Goal: Complete application form

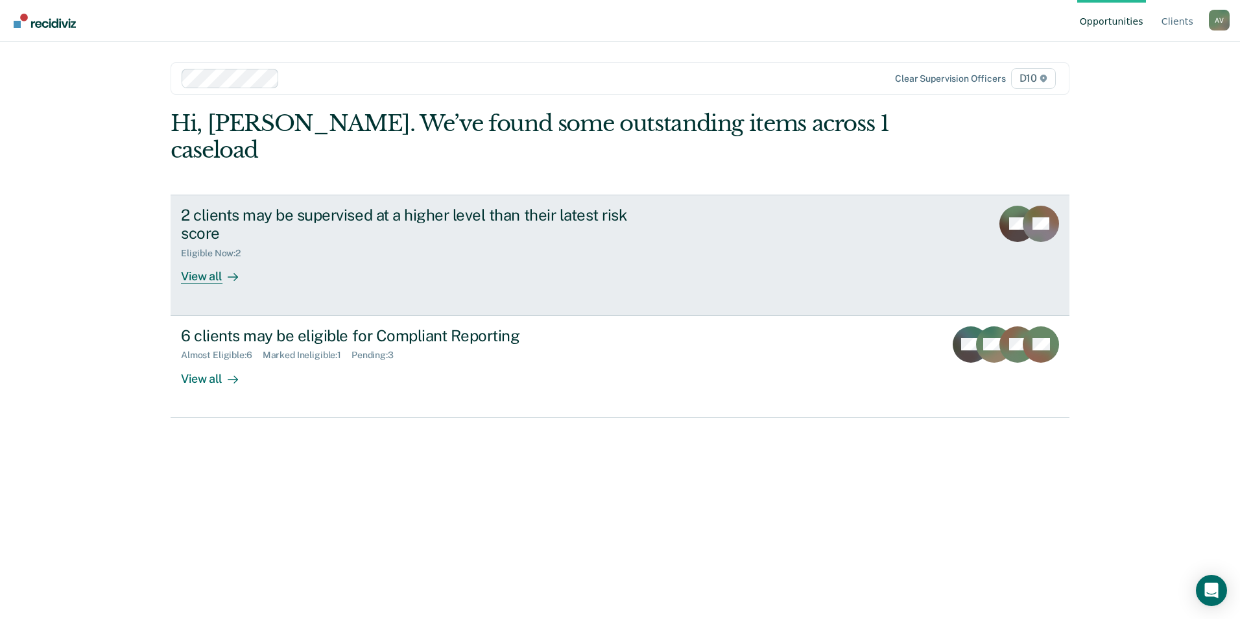
click at [576, 259] on link "2 clients may be supervised at a higher level than their latest risk score Elig…" at bounding box center [620, 255] width 899 height 121
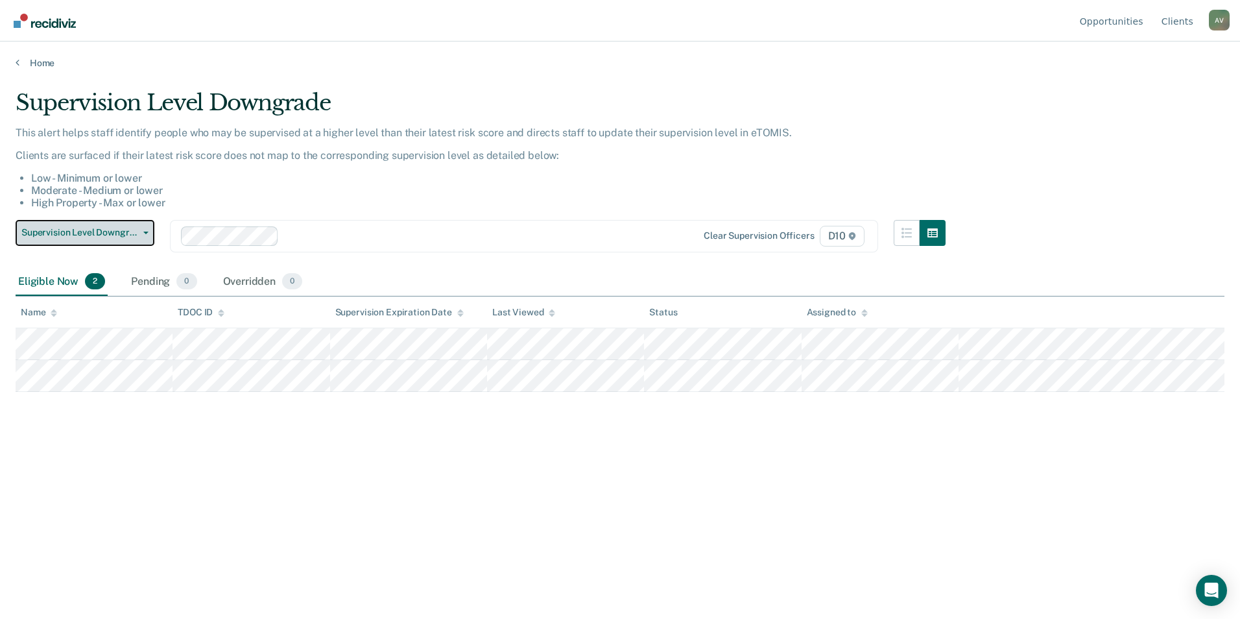
click at [94, 228] on span "Supervision Level Downgrade" at bounding box center [79, 232] width 117 height 11
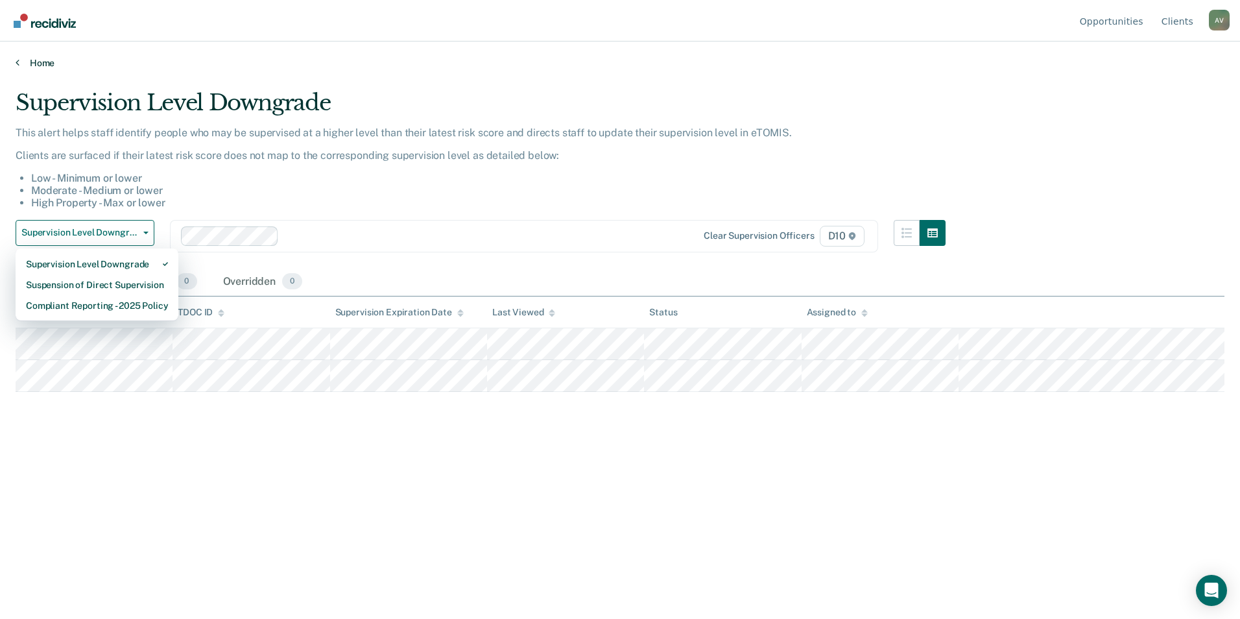
click at [20, 61] on link "Home" at bounding box center [620, 63] width 1209 height 12
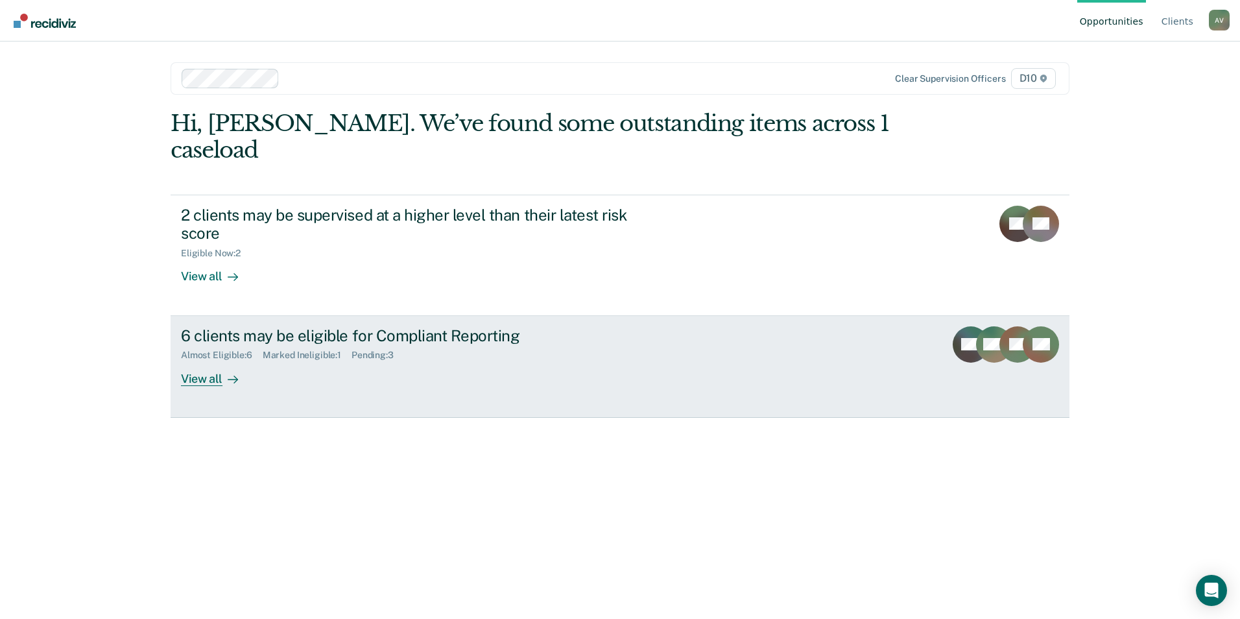
click at [256, 349] on div "Almost Eligible : 6" at bounding box center [222, 354] width 82 height 11
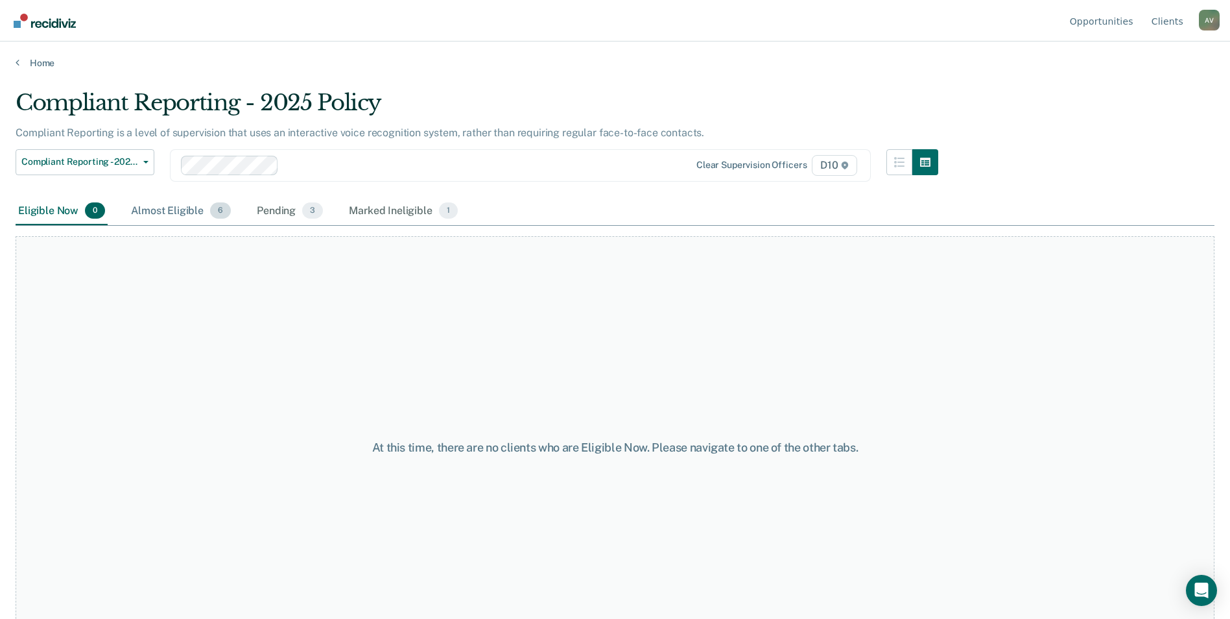
click at [178, 202] on div "Almost Eligible 6" at bounding box center [180, 211] width 105 height 29
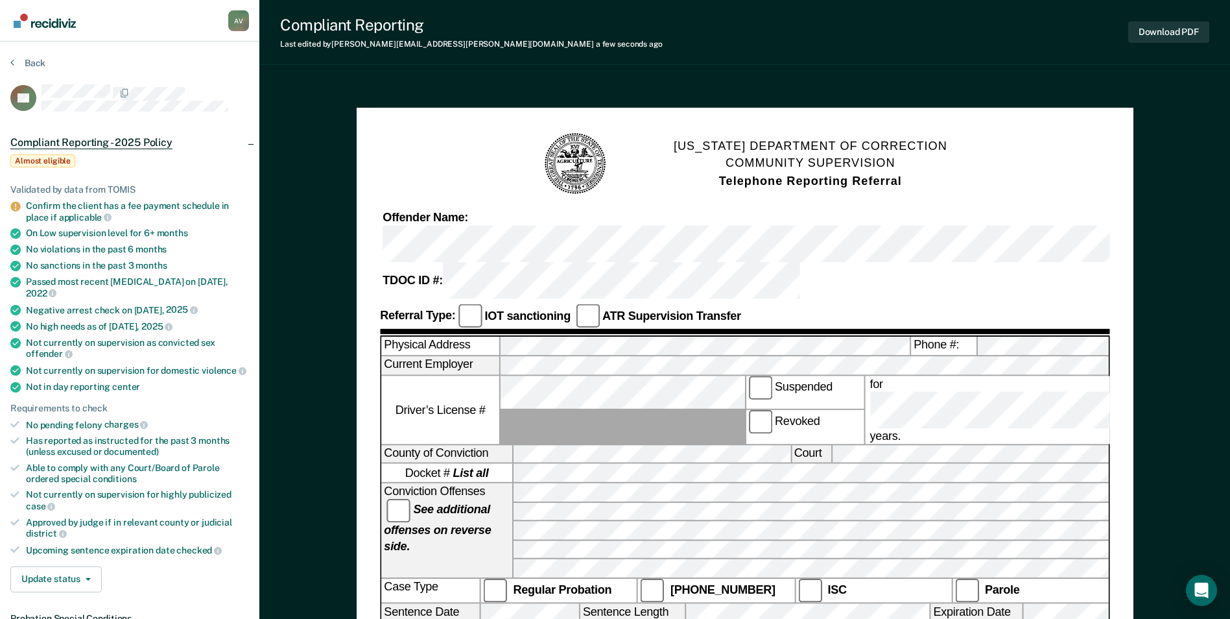
scroll to position [130, 0]
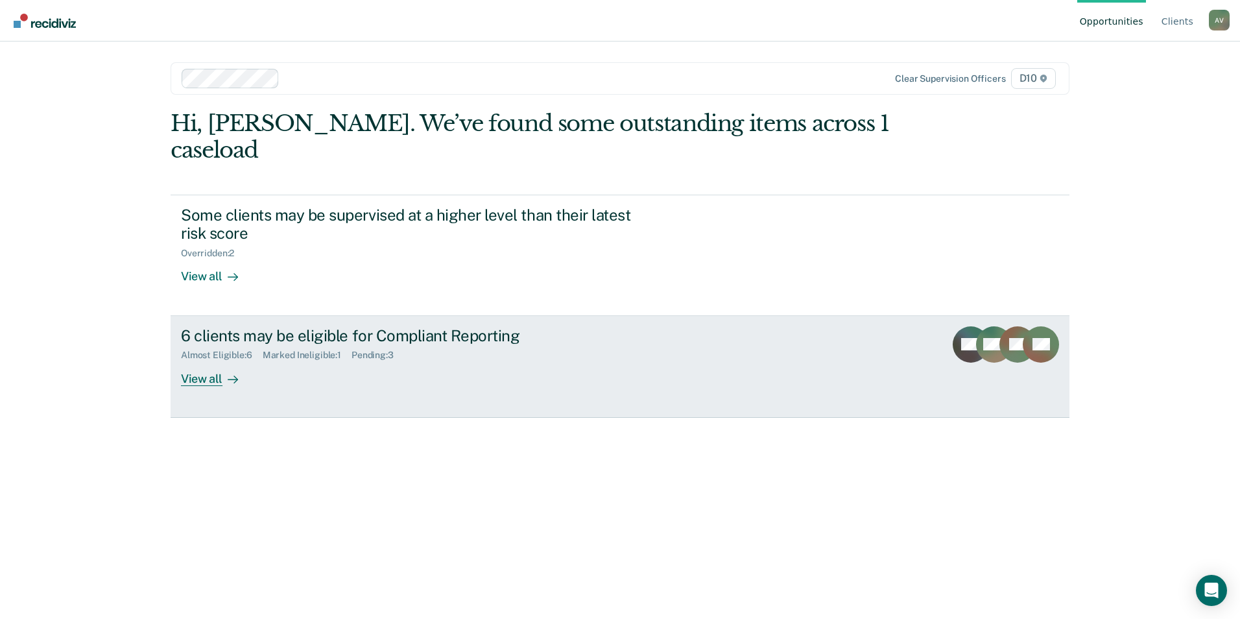
click at [218, 364] on link "6 clients may be eligible for Compliant Reporting Almost Eligible : 6 Marked In…" at bounding box center [620, 367] width 899 height 102
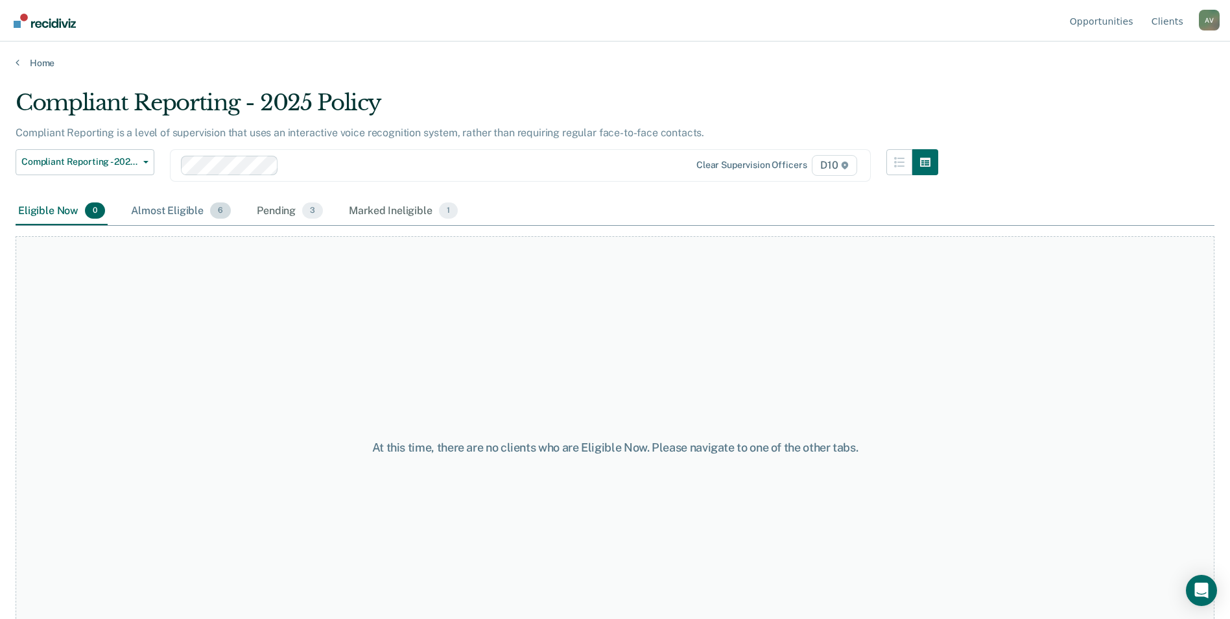
click at [204, 211] on div "Almost Eligible 6" at bounding box center [180, 211] width 105 height 29
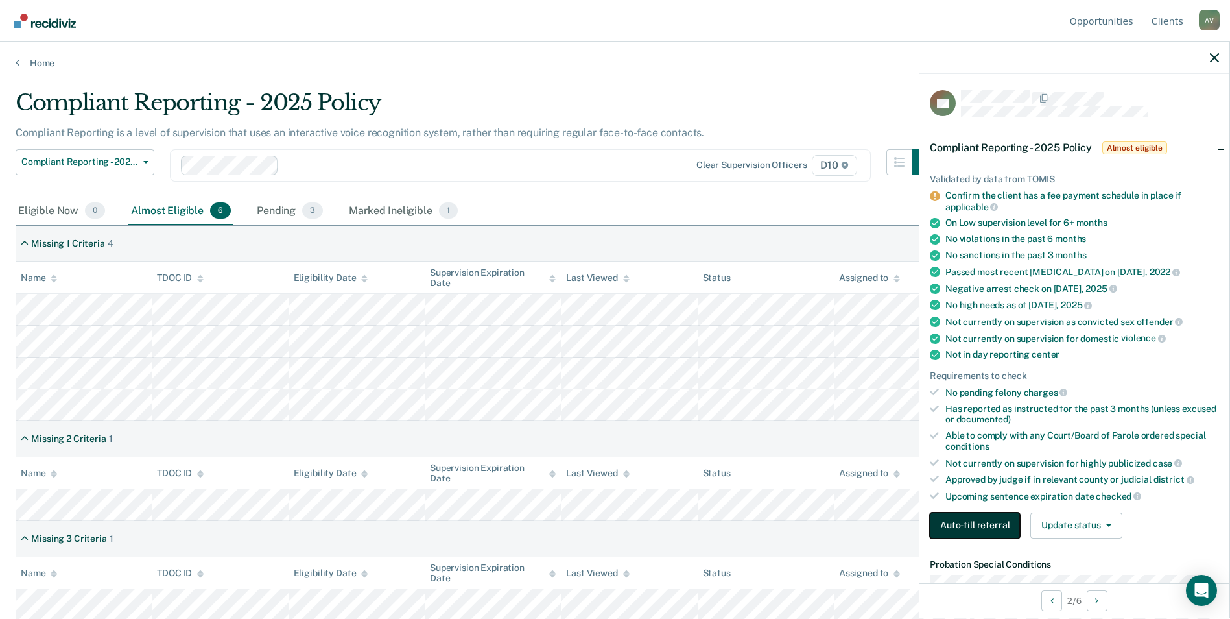
click at [978, 517] on button "Auto-fill referral" at bounding box center [975, 525] width 90 height 26
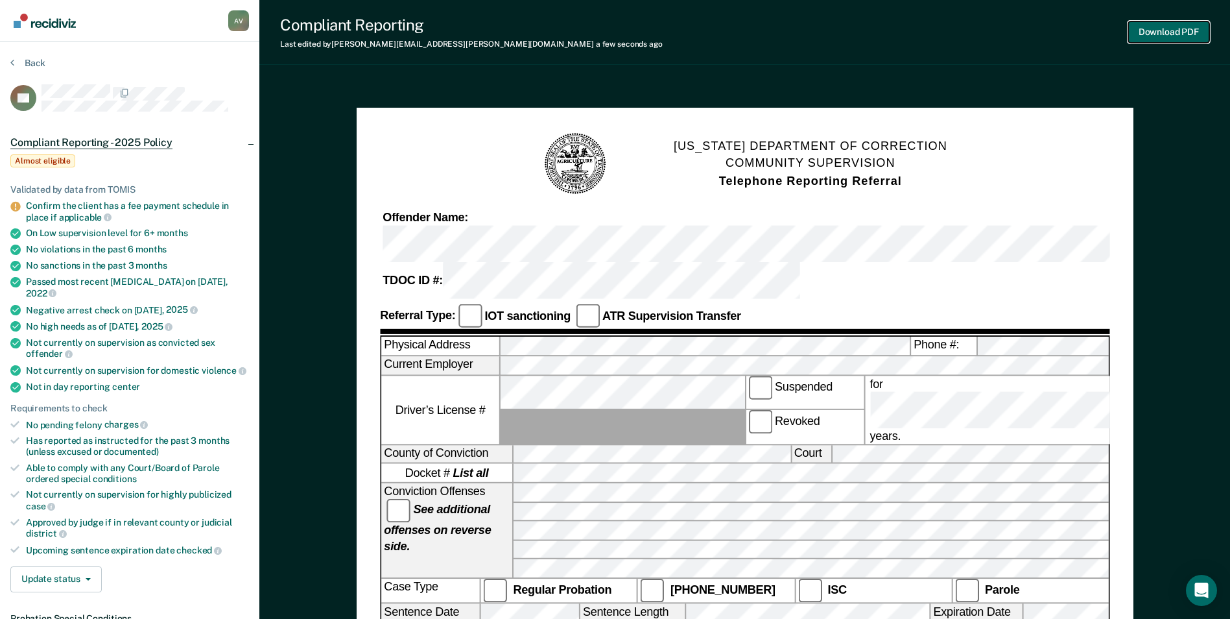
click at [1163, 27] on button "Download PDF" at bounding box center [1168, 31] width 81 height 21
